Goal: Task Accomplishment & Management: Manage account settings

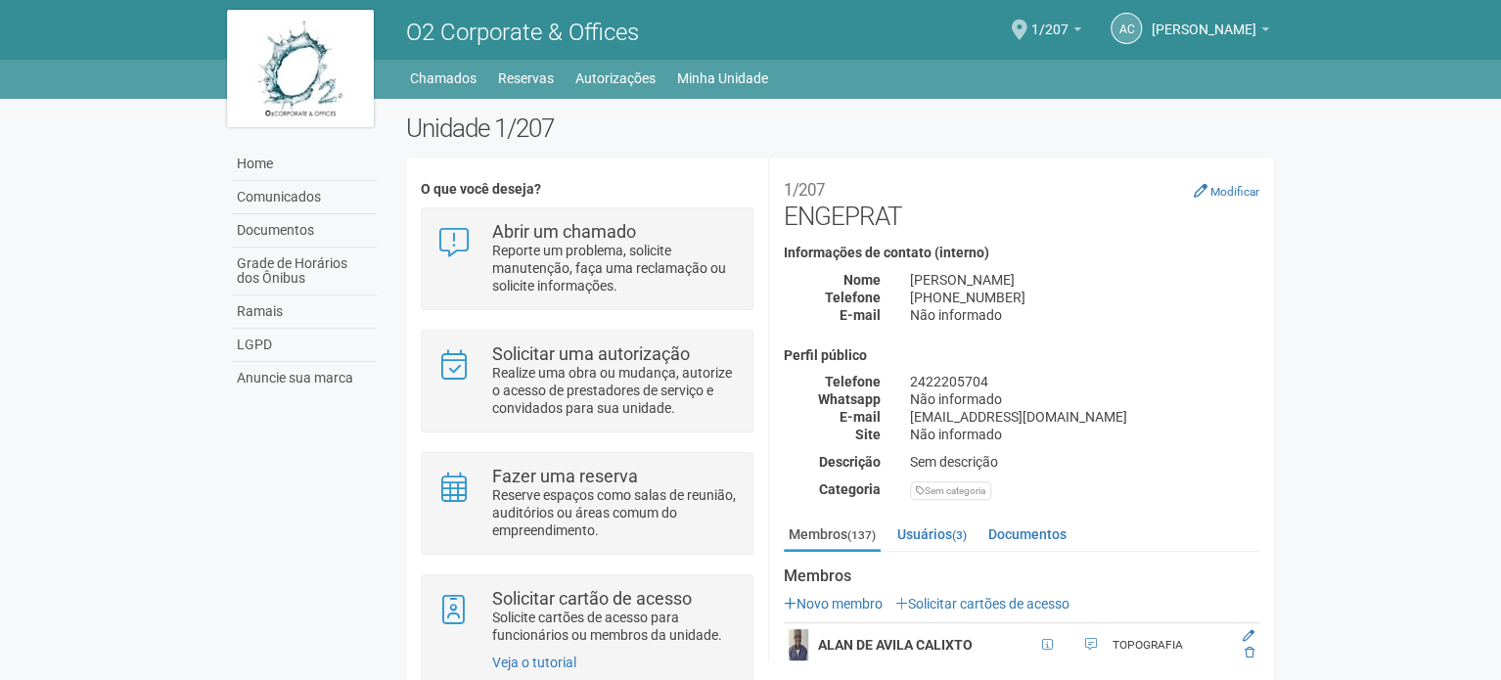
drag, startPoint x: 1064, startPoint y: 187, endPoint x: 1056, endPoint y: 176, distance: 13.9
click at [1064, 187] on h2 "1/207 ENGEPRAT" at bounding box center [1021, 201] width 475 height 59
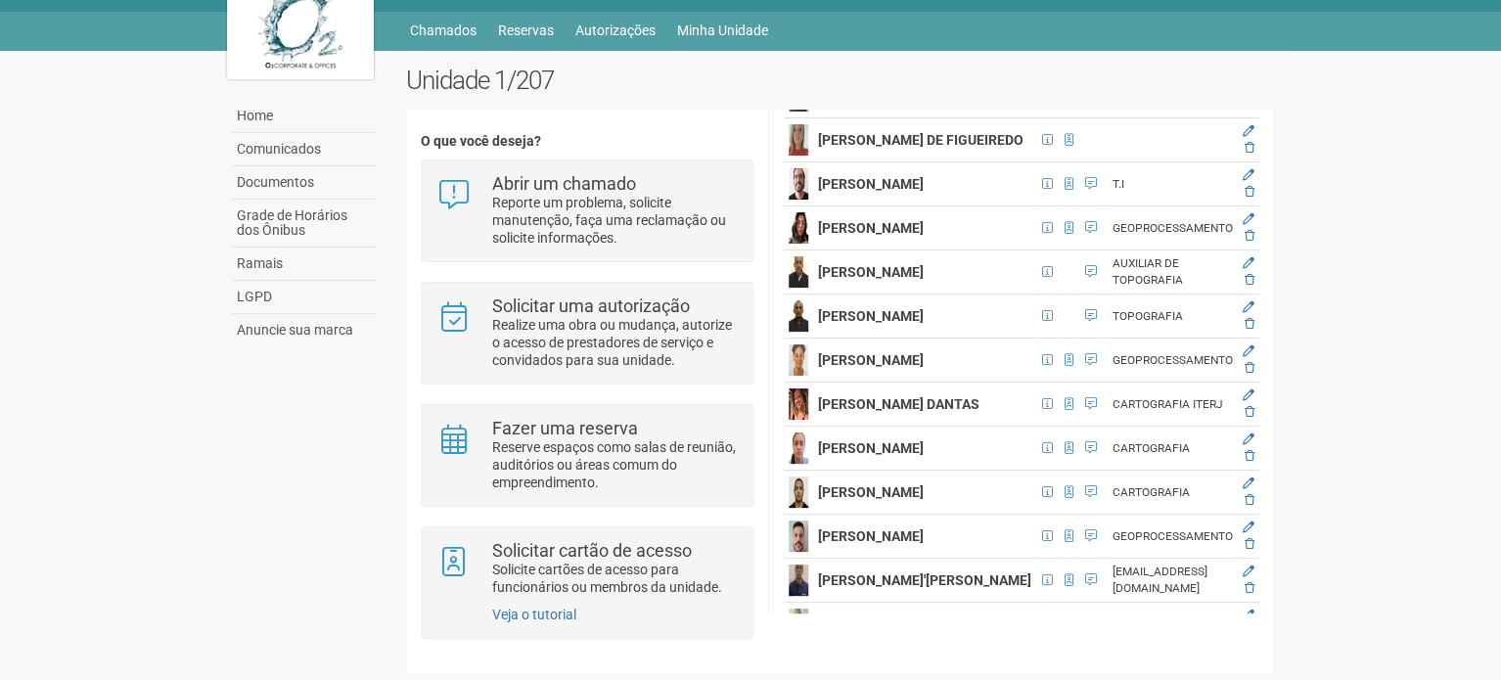
scroll to position [1467, 23]
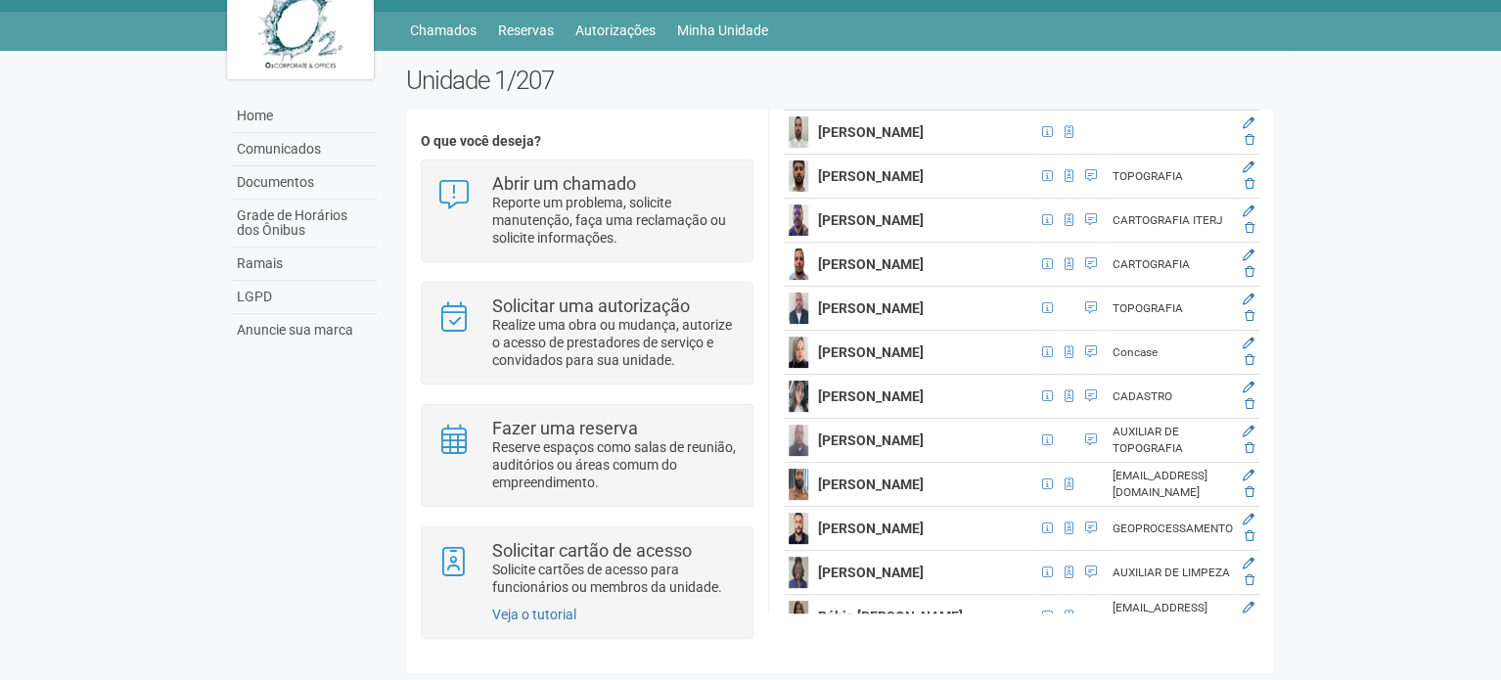
scroll to position [5502, 23]
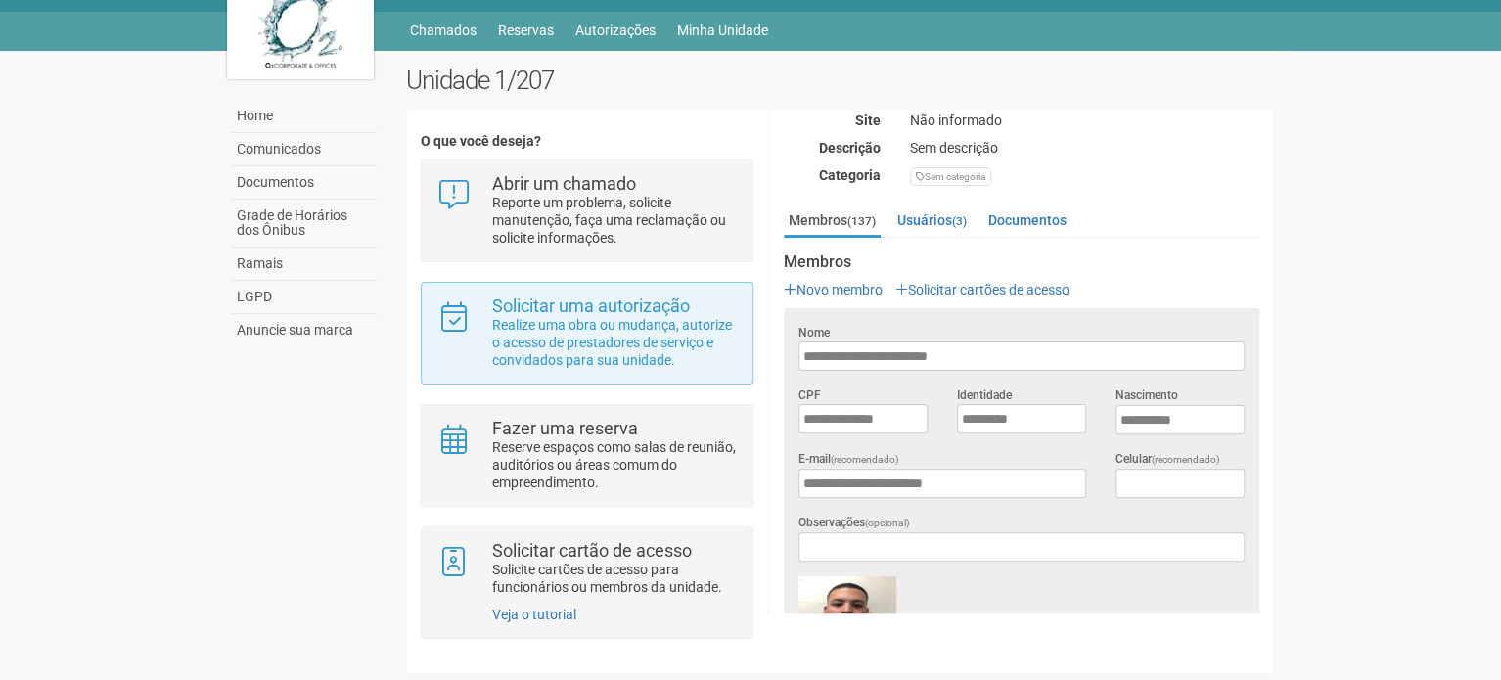
scroll to position [266, 0]
drag, startPoint x: 882, startPoint y: 352, endPoint x: 746, endPoint y: 355, distance: 136.0
click at [746, 355] on div "O que você deseja? Abrir um chamado Reporte um problema, solicite manutenção, f…" at bounding box center [840, 390] width 868 height 533
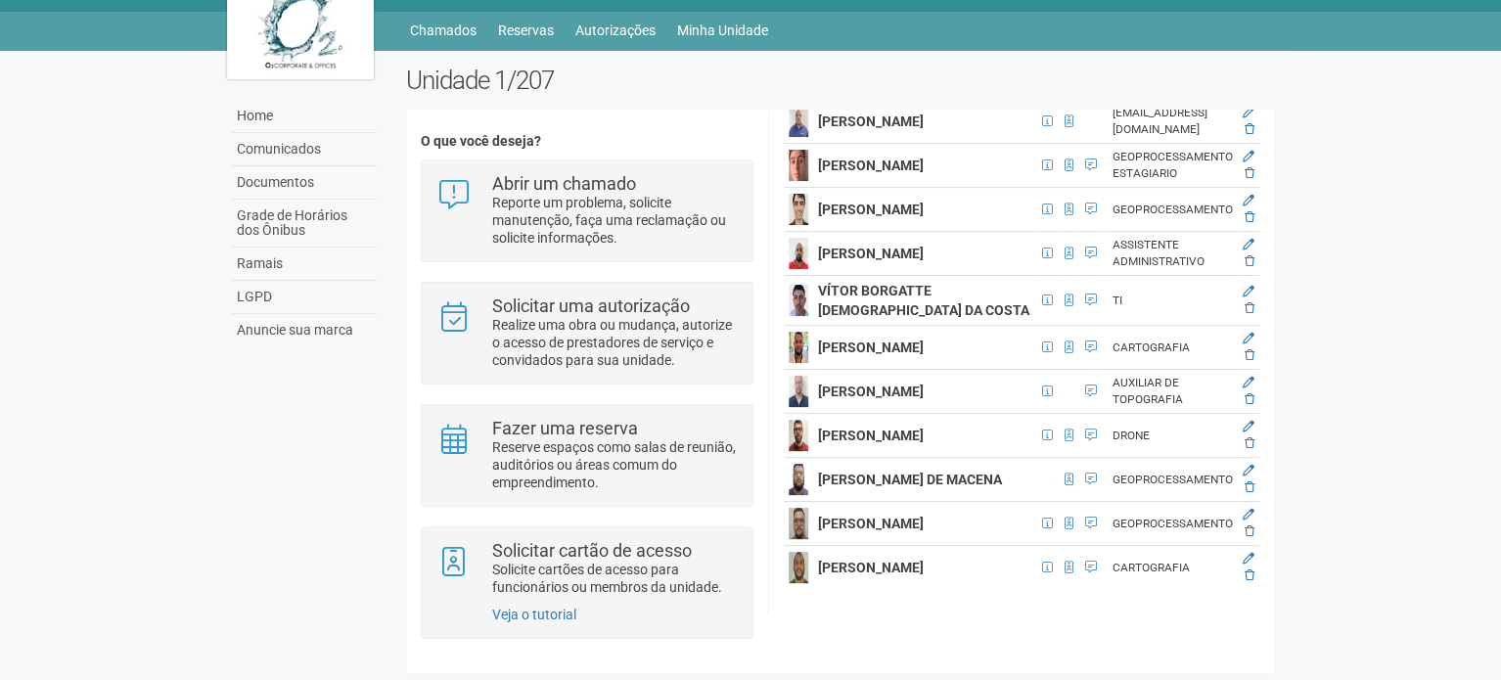
scroll to position [7505, 23]
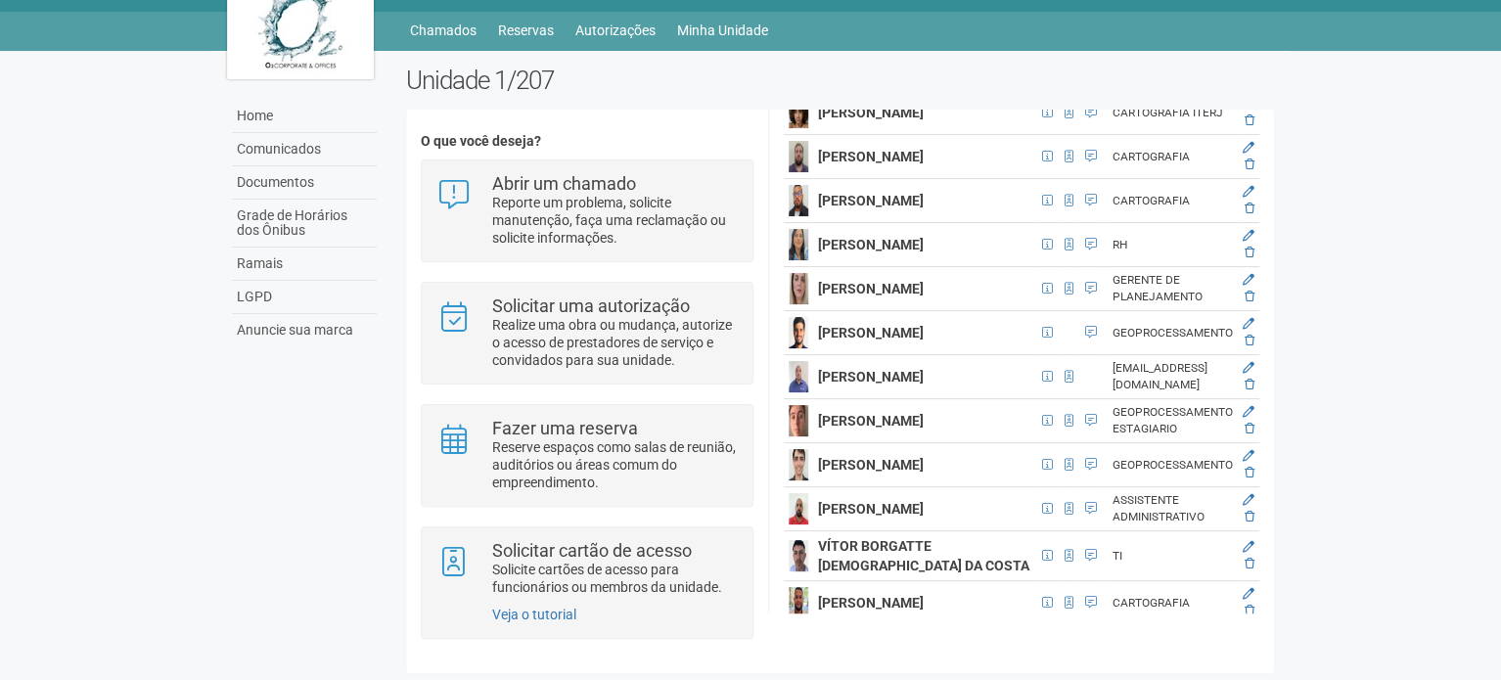
scroll to position [6723, 23]
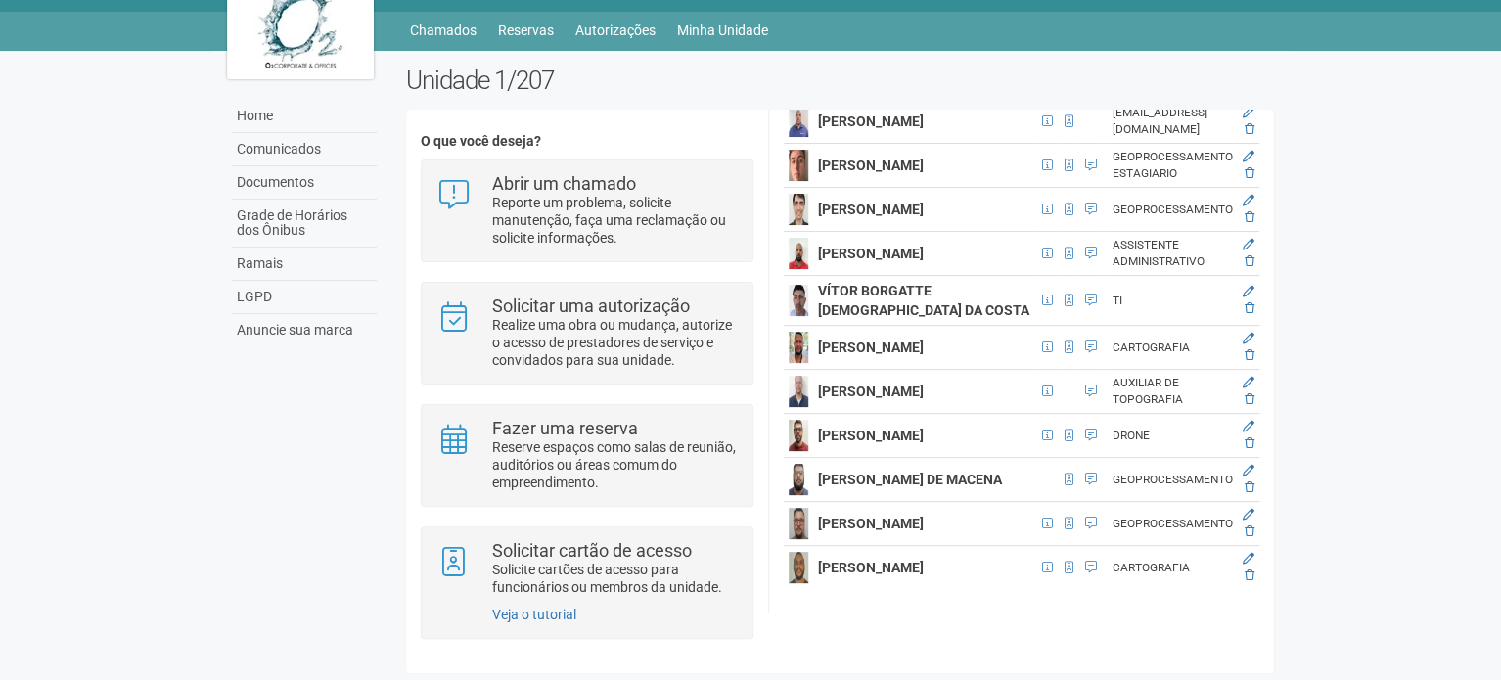
click at [1254, 118] on icon at bounding box center [1248, 113] width 12 height 12
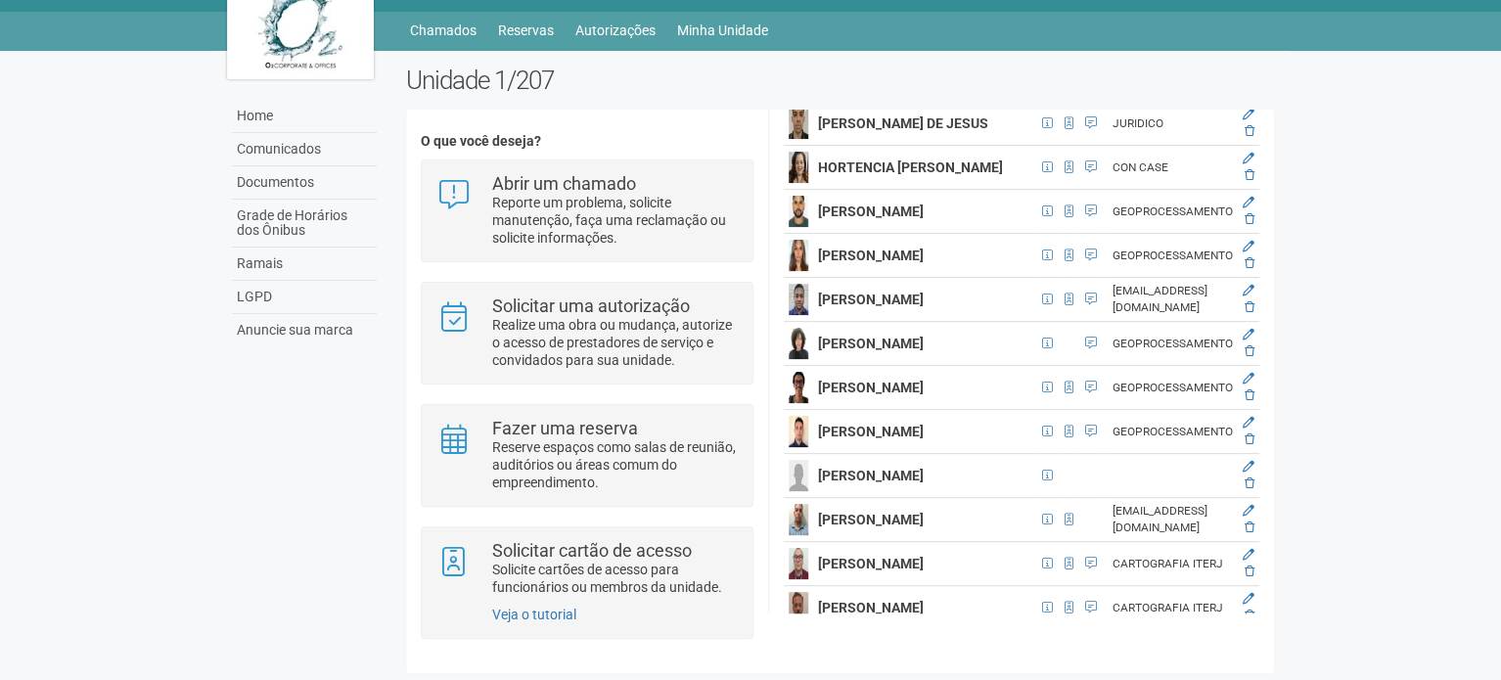
scroll to position [3397, 23]
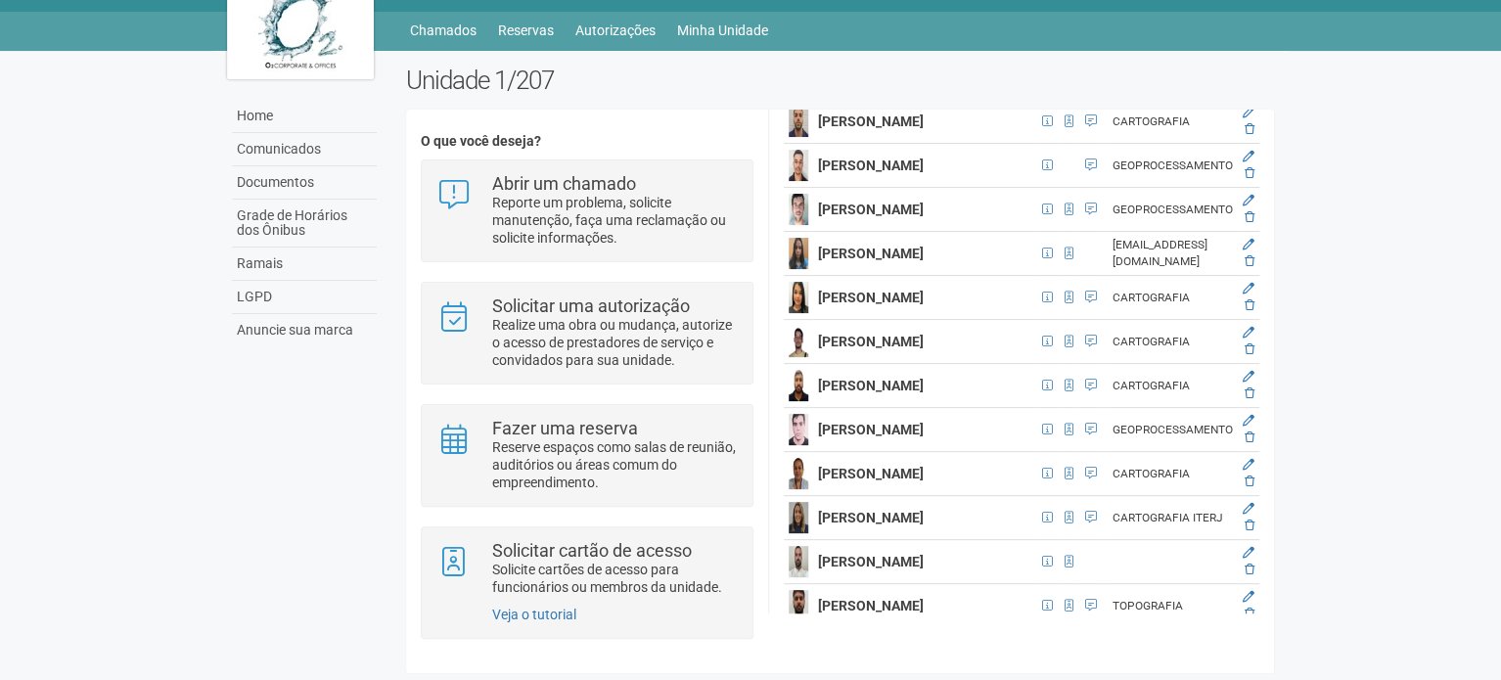
scroll to position [5157, 23]
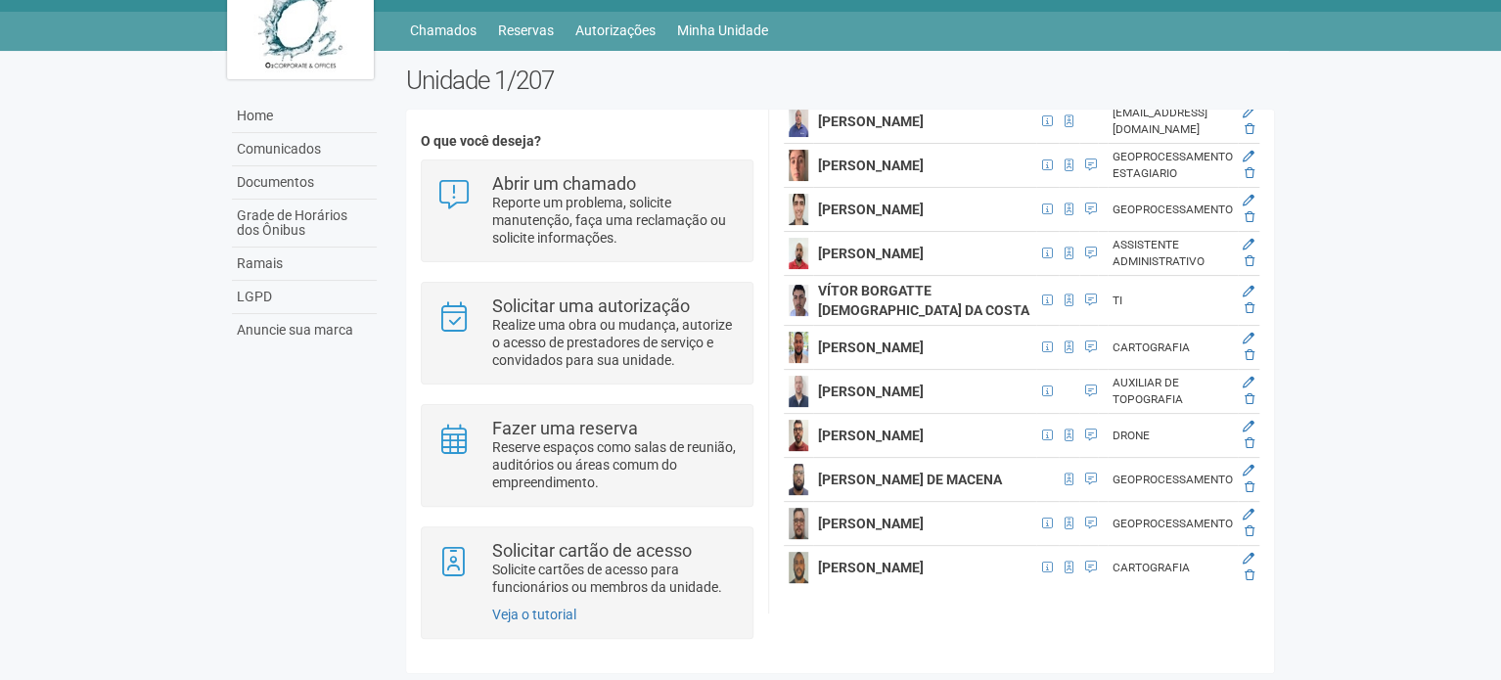
scroll to position [8416, 23]
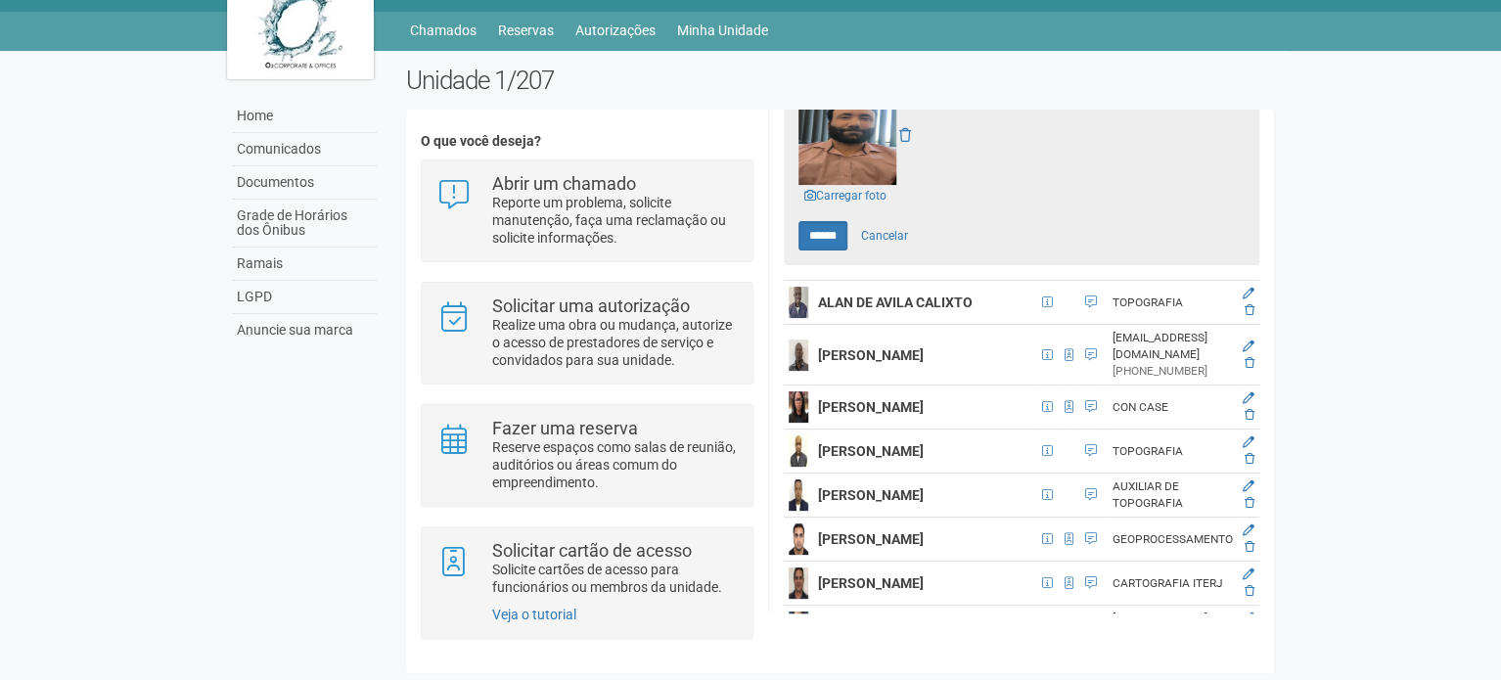
scroll to position [0, 0]
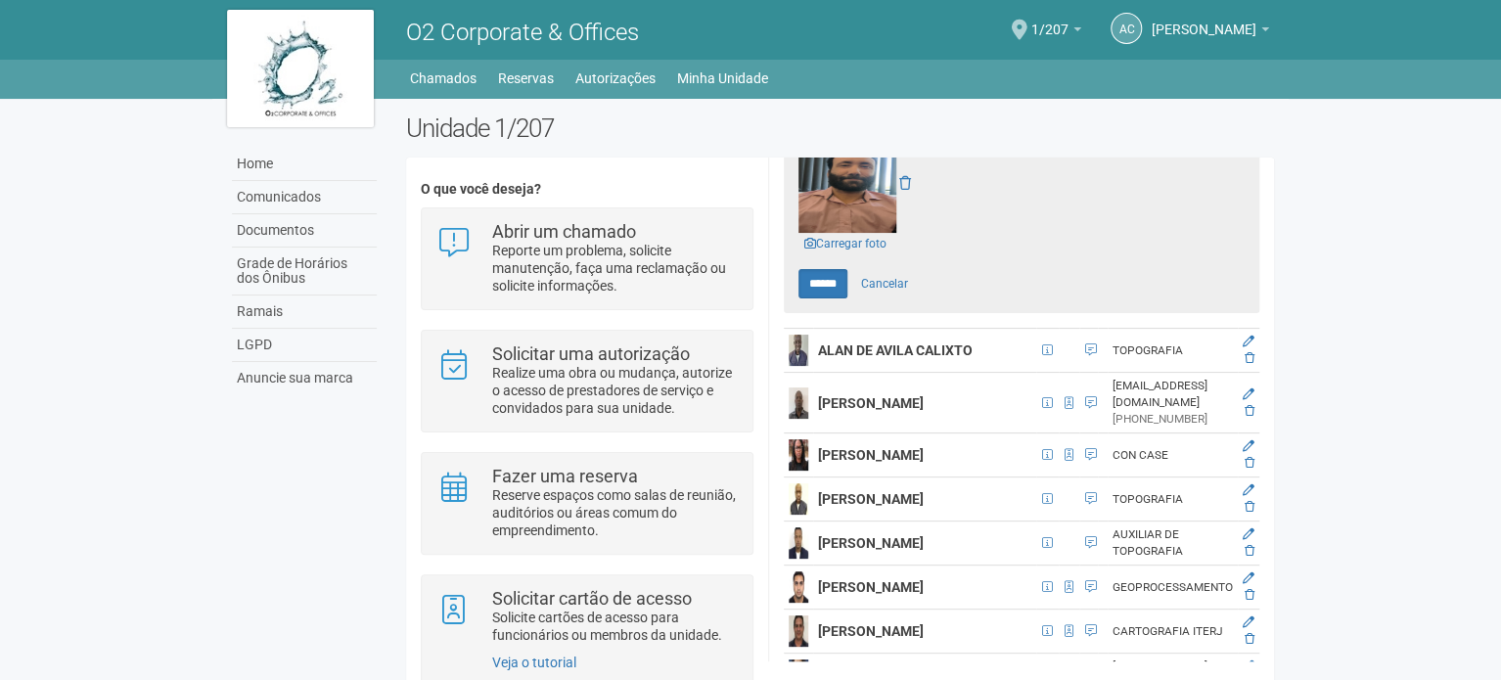
drag, startPoint x: 1338, startPoint y: 483, endPoint x: 1274, endPoint y: 147, distance: 342.7
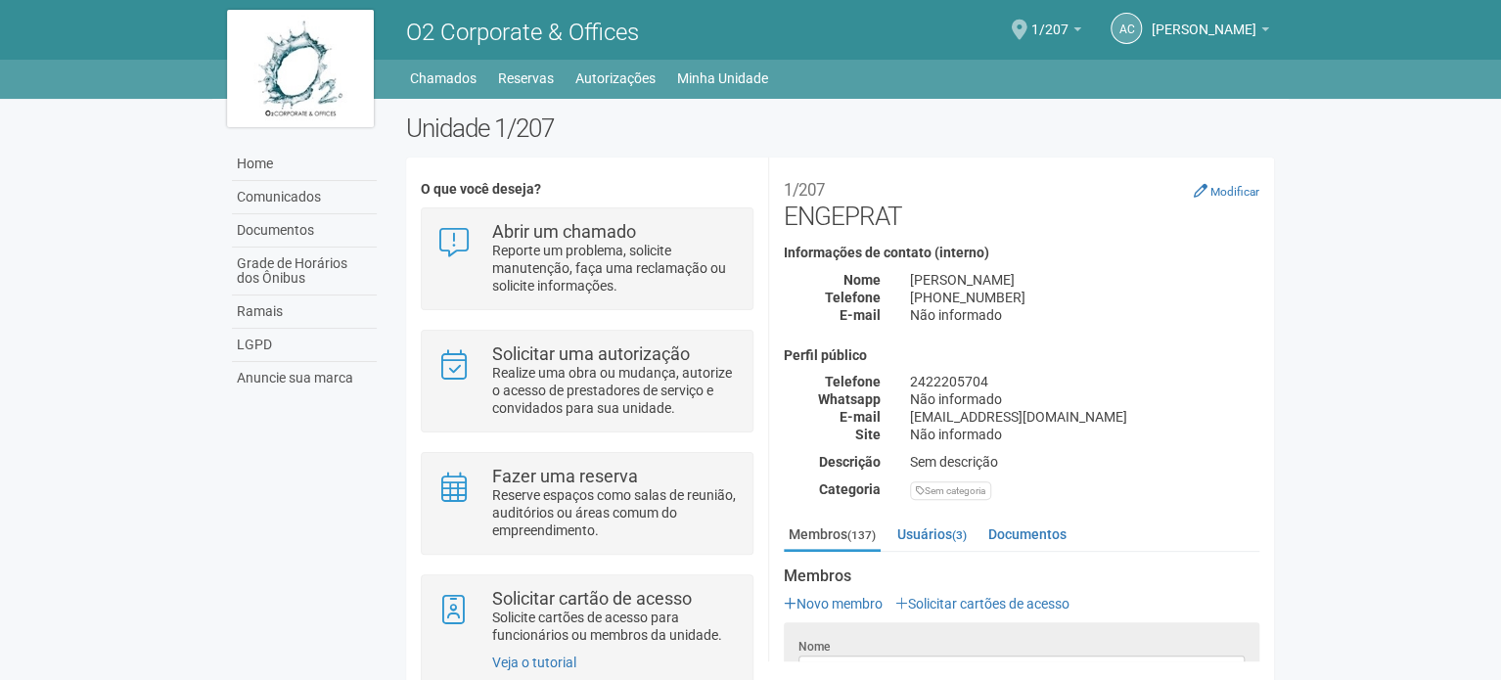
drag, startPoint x: 1054, startPoint y: 524, endPoint x: 1039, endPoint y: 30, distance: 494.2
click at [1057, 24] on span "1/207" at bounding box center [1049, 20] width 37 height 34
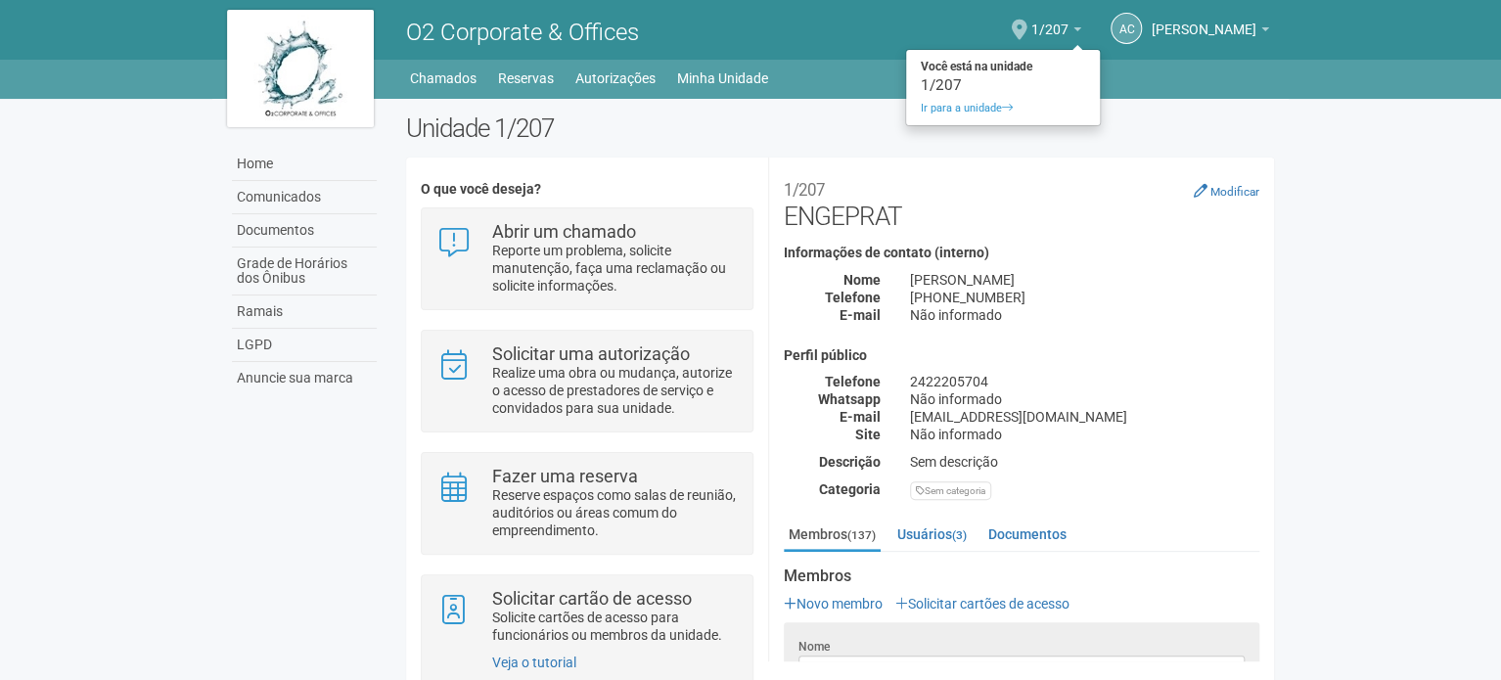
click at [1027, 26] on span at bounding box center [1020, 30] width 16 height 21
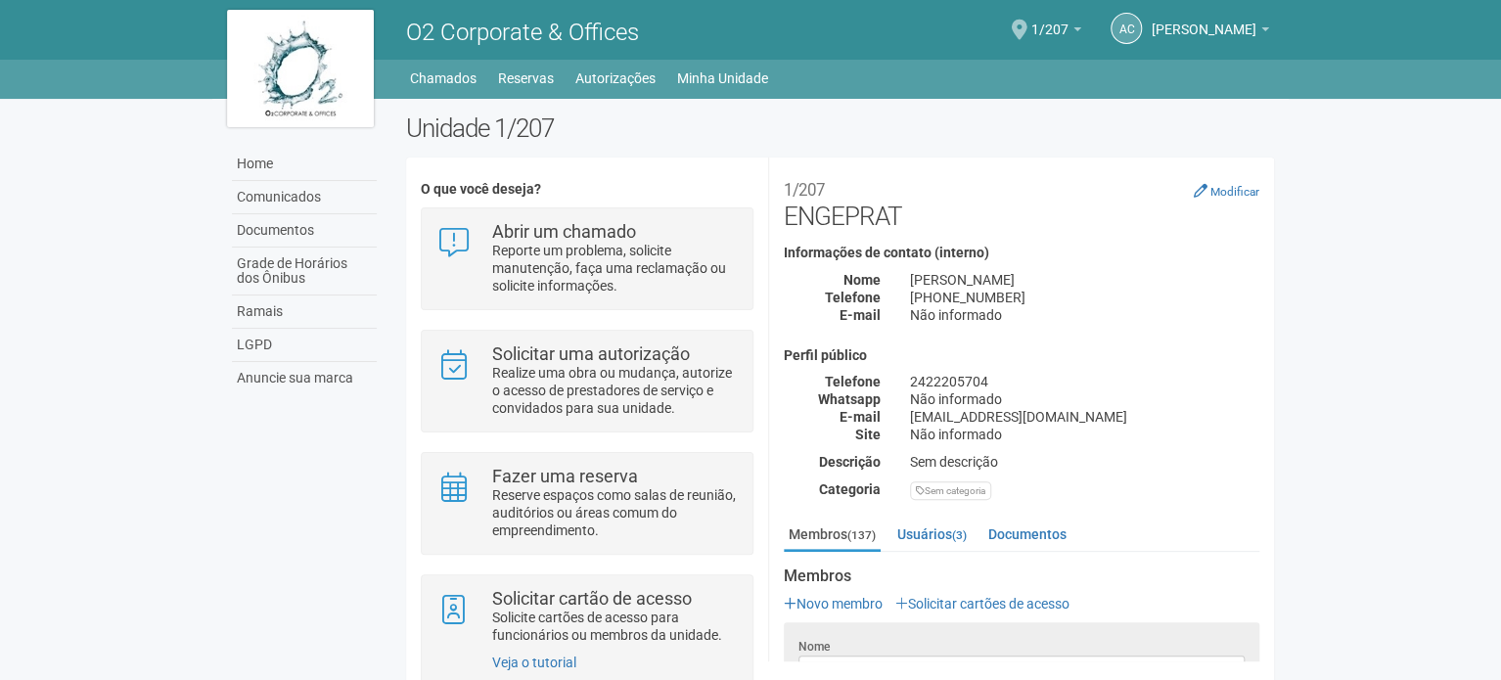
click at [1027, 26] on span at bounding box center [1020, 30] width 16 height 21
click at [1081, 34] on link "1/207" at bounding box center [1056, 32] width 50 height 16
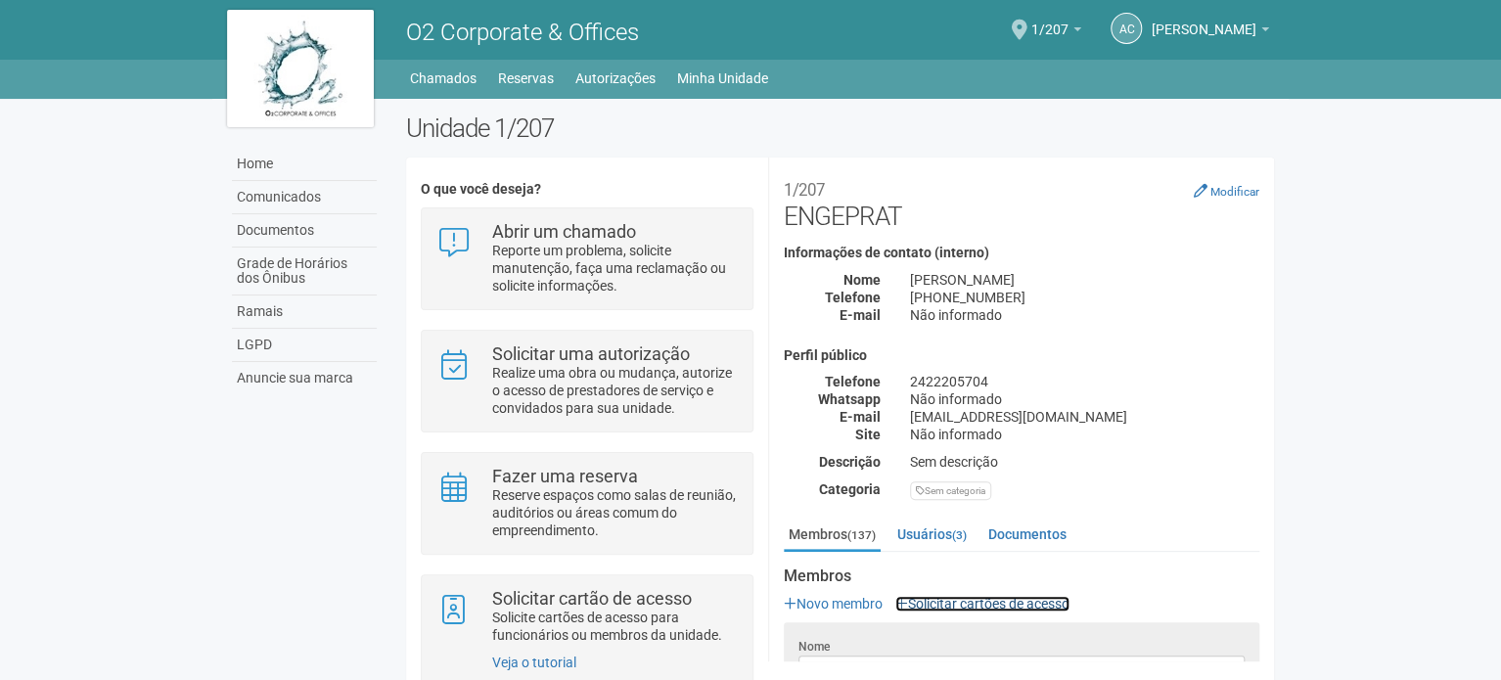
click at [947, 596] on link "Solicitar cartões de acesso" at bounding box center [982, 604] width 174 height 16
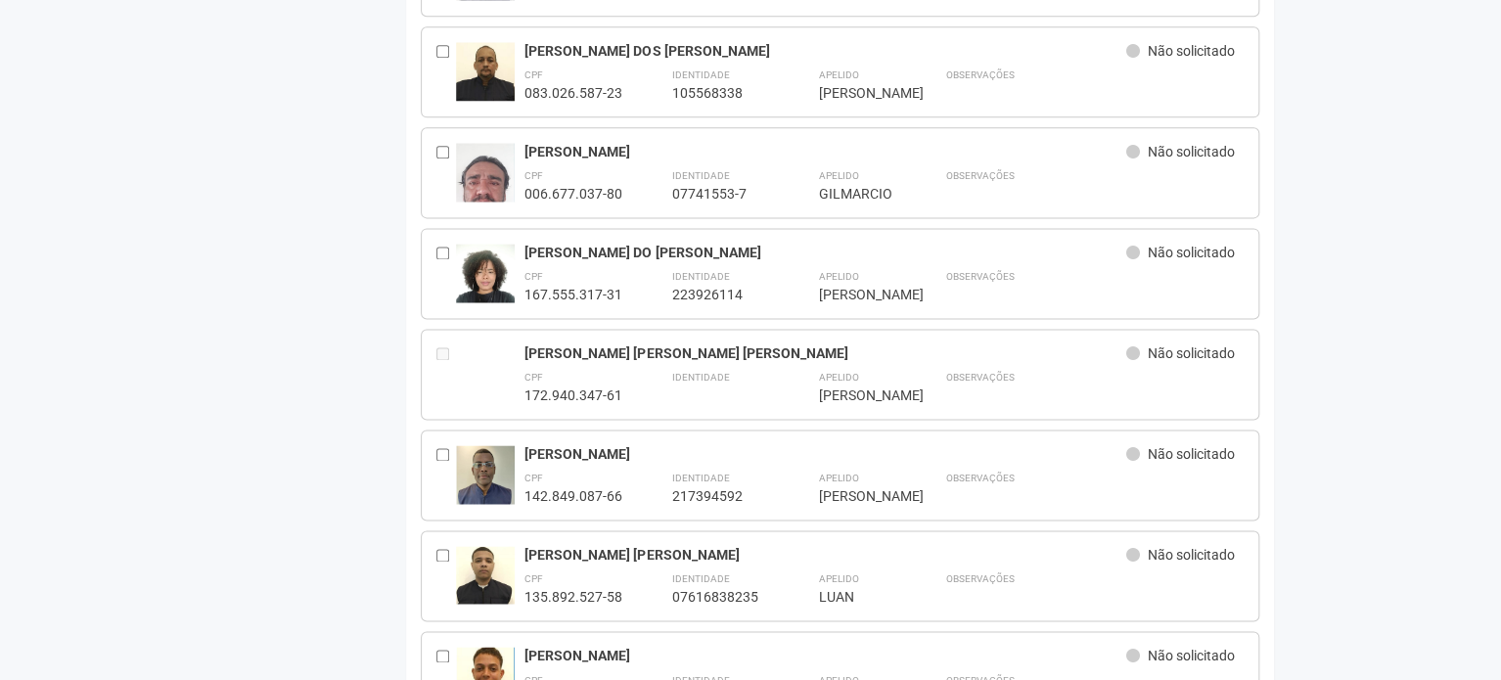
drag, startPoint x: 832, startPoint y: 238, endPoint x: 793, endPoint y: 454, distance: 219.5
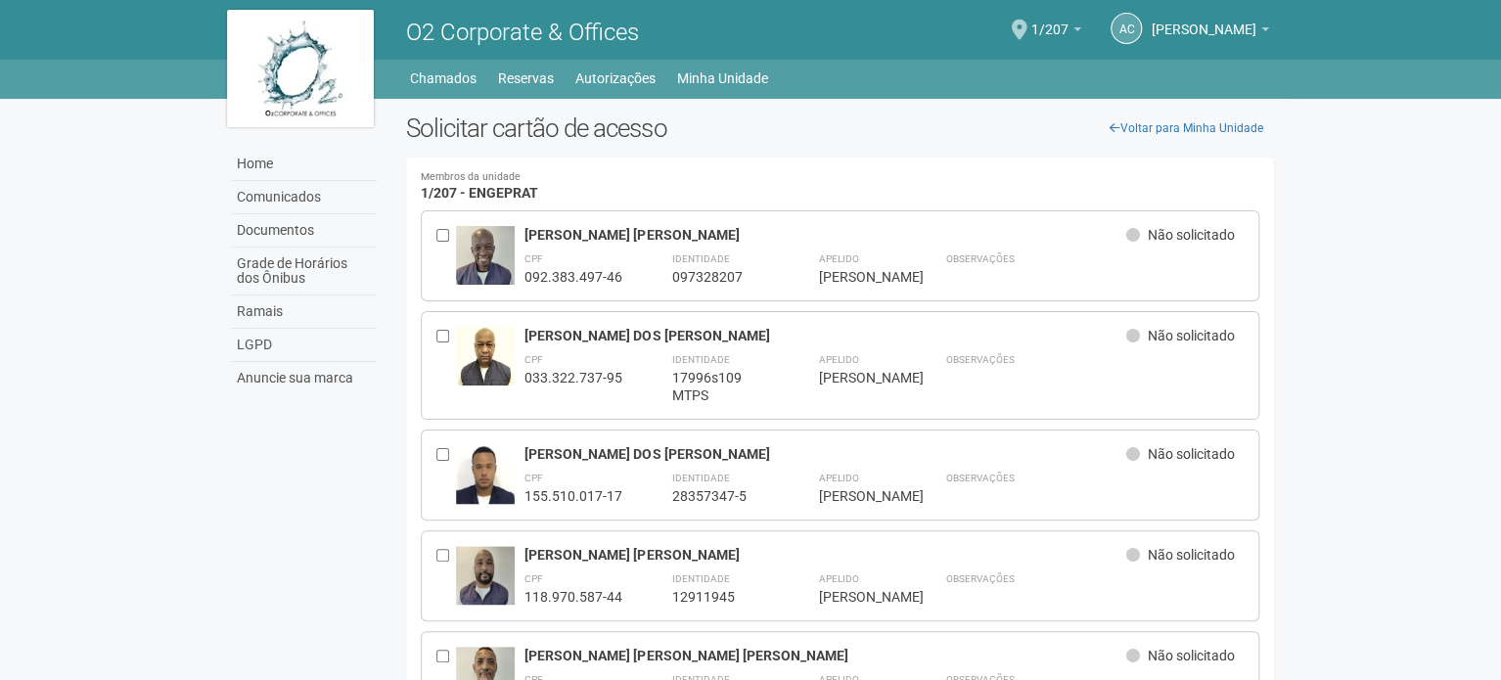
drag, startPoint x: 1048, startPoint y: 369, endPoint x: 1006, endPoint y: -68, distance: 439.3
click at [1049, 26] on span "1/207" at bounding box center [1049, 20] width 37 height 34
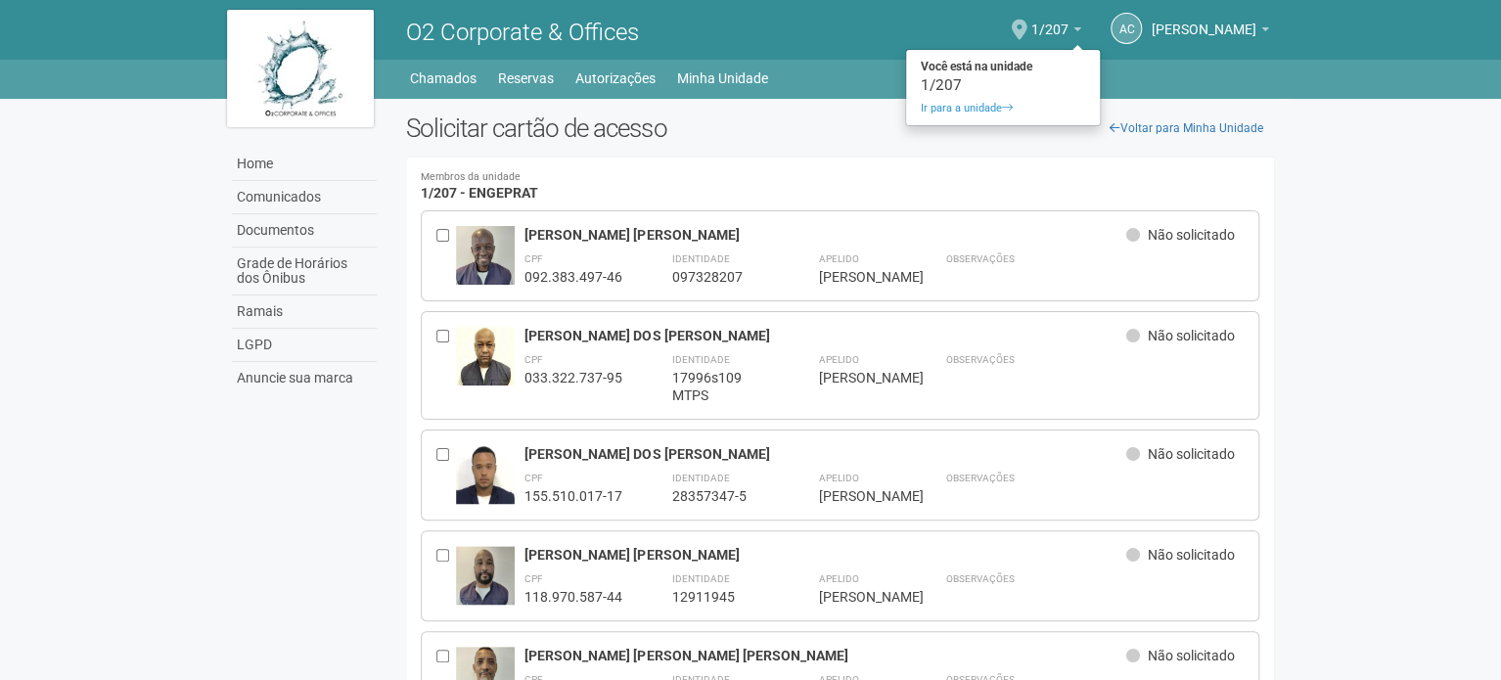
click at [1027, 23] on span at bounding box center [1020, 30] width 16 height 21
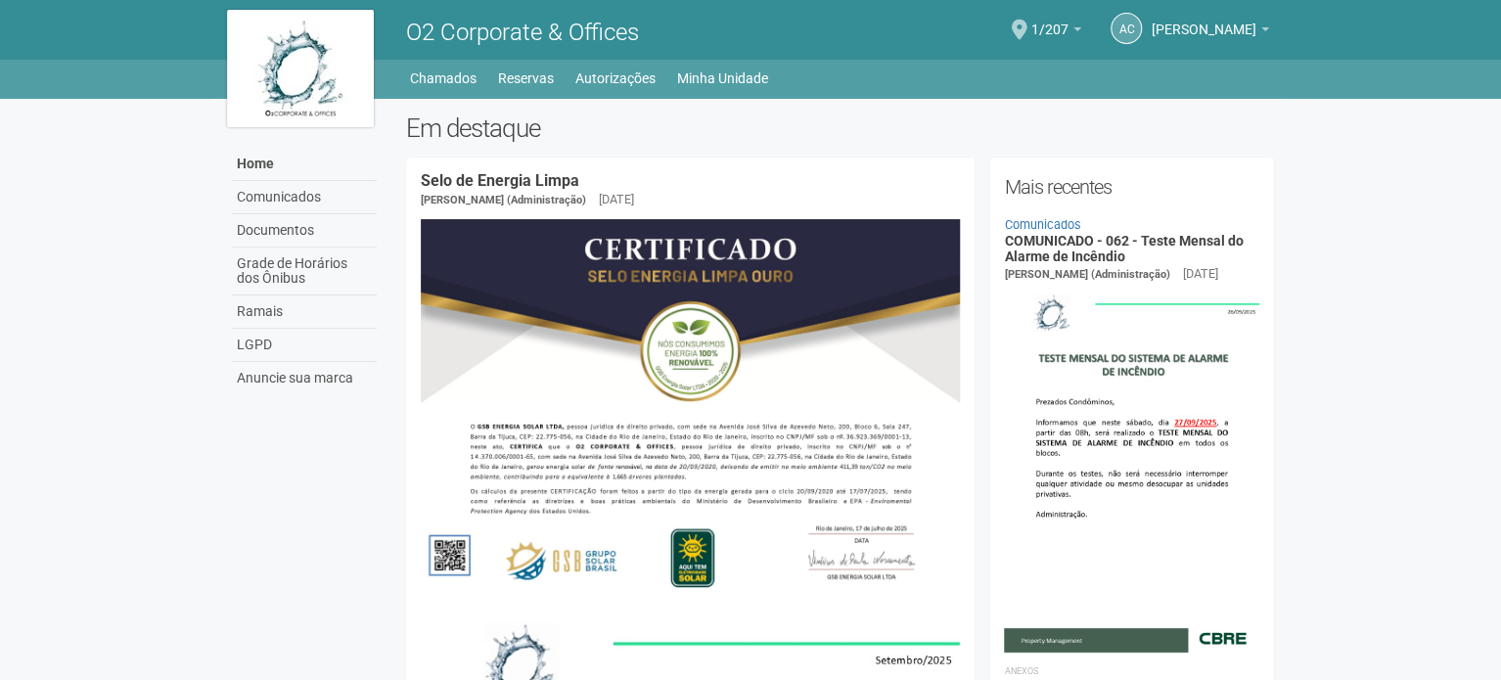
click at [1019, 27] on div "AC [PERSON_NAME] [PERSON_NAME] [EMAIL_ADDRESS][DOMAIN_NAME] Meu perfil Alterar …" at bounding box center [1064, 30] width 428 height 54
click at [1027, 28] on span at bounding box center [1020, 30] width 16 height 21
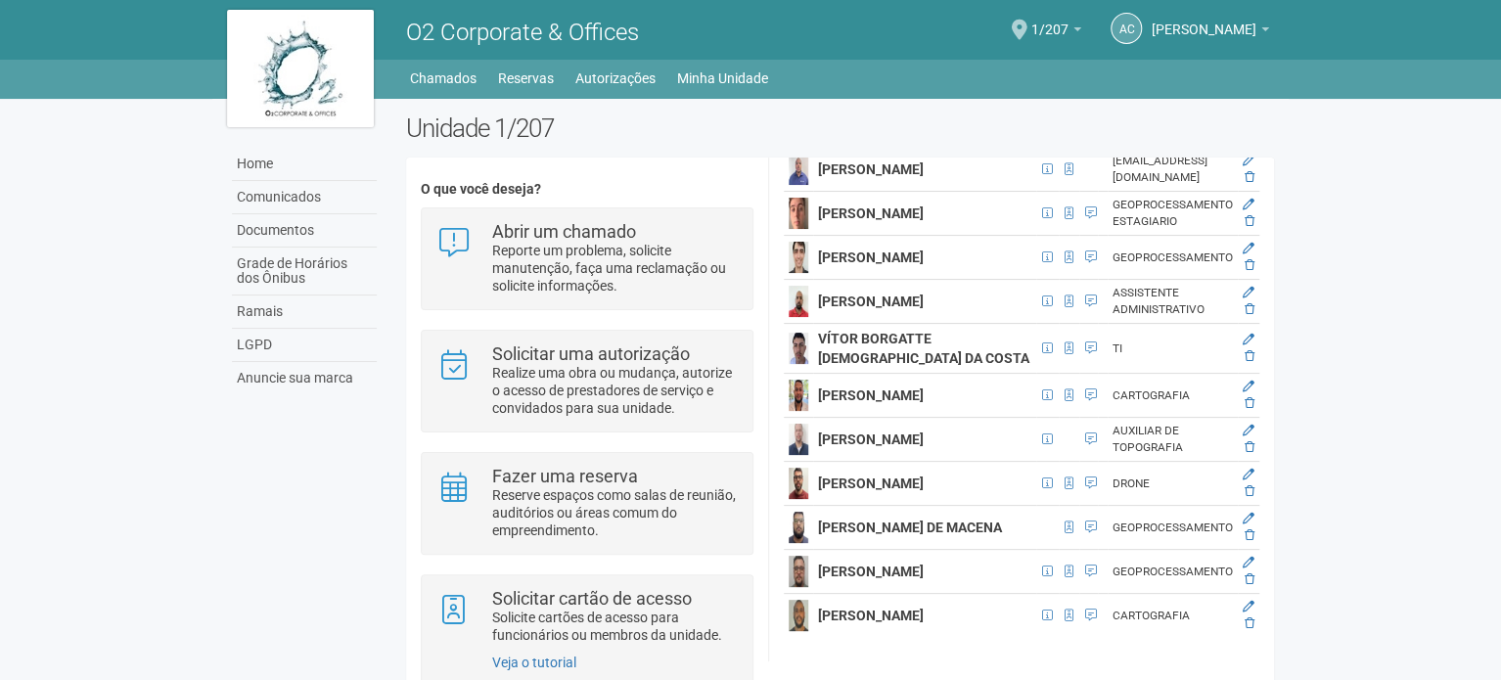
scroll to position [6359, 23]
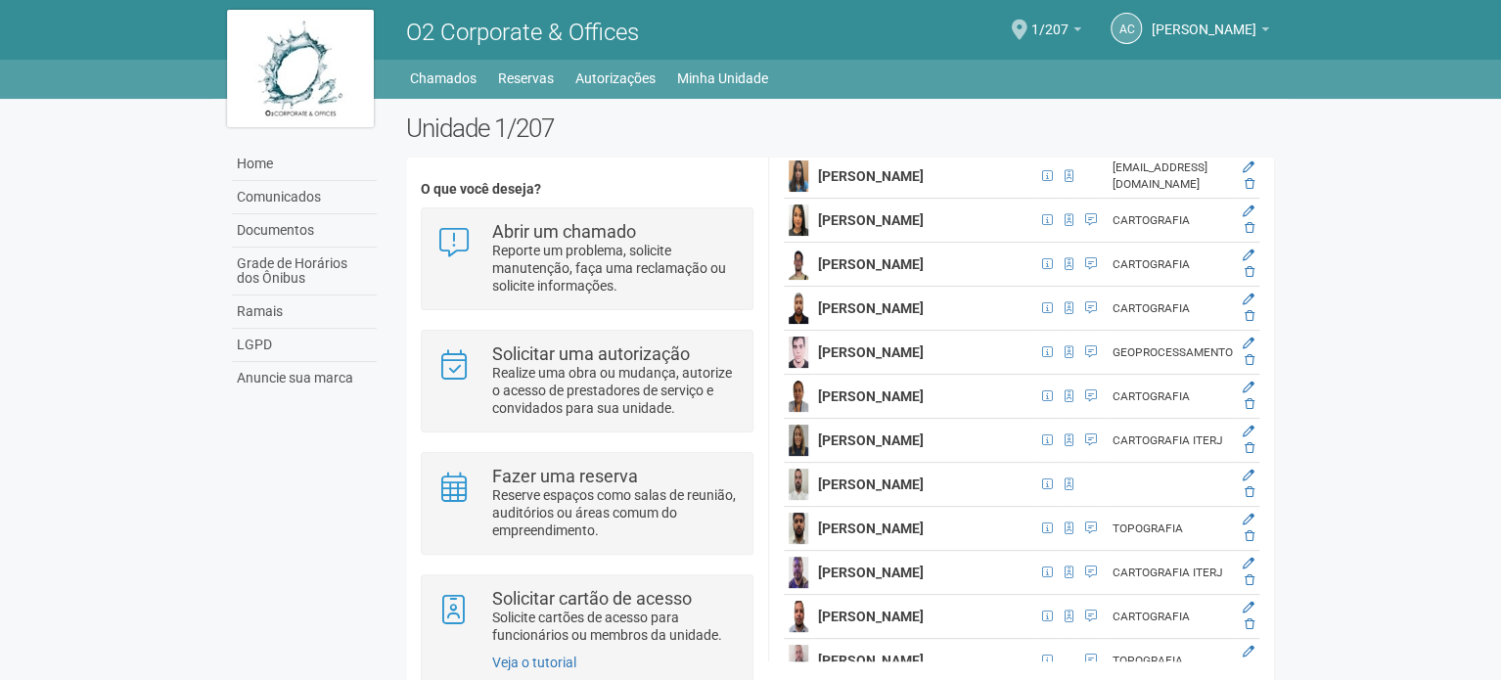
scroll to position [5306, 23]
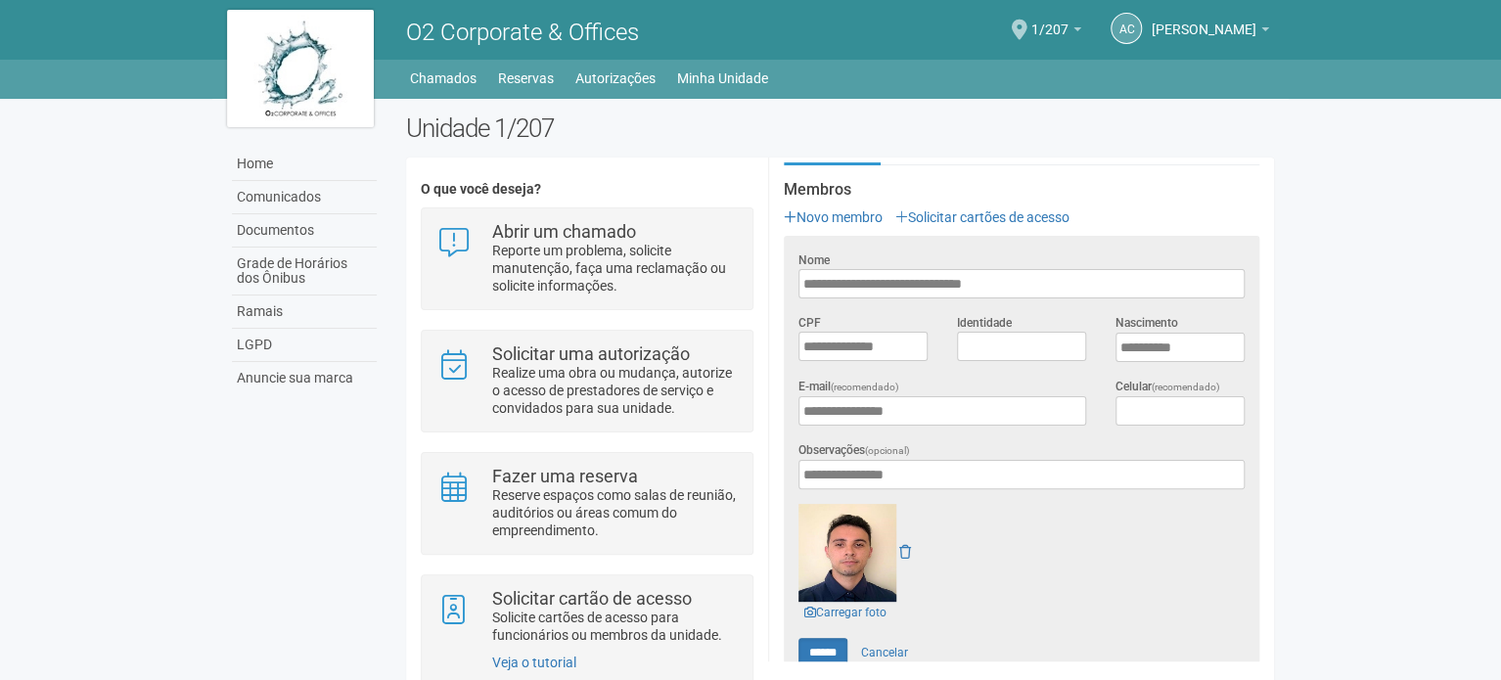
scroll to position [266, 23]
